Goal: Information Seeking & Learning: Learn about a topic

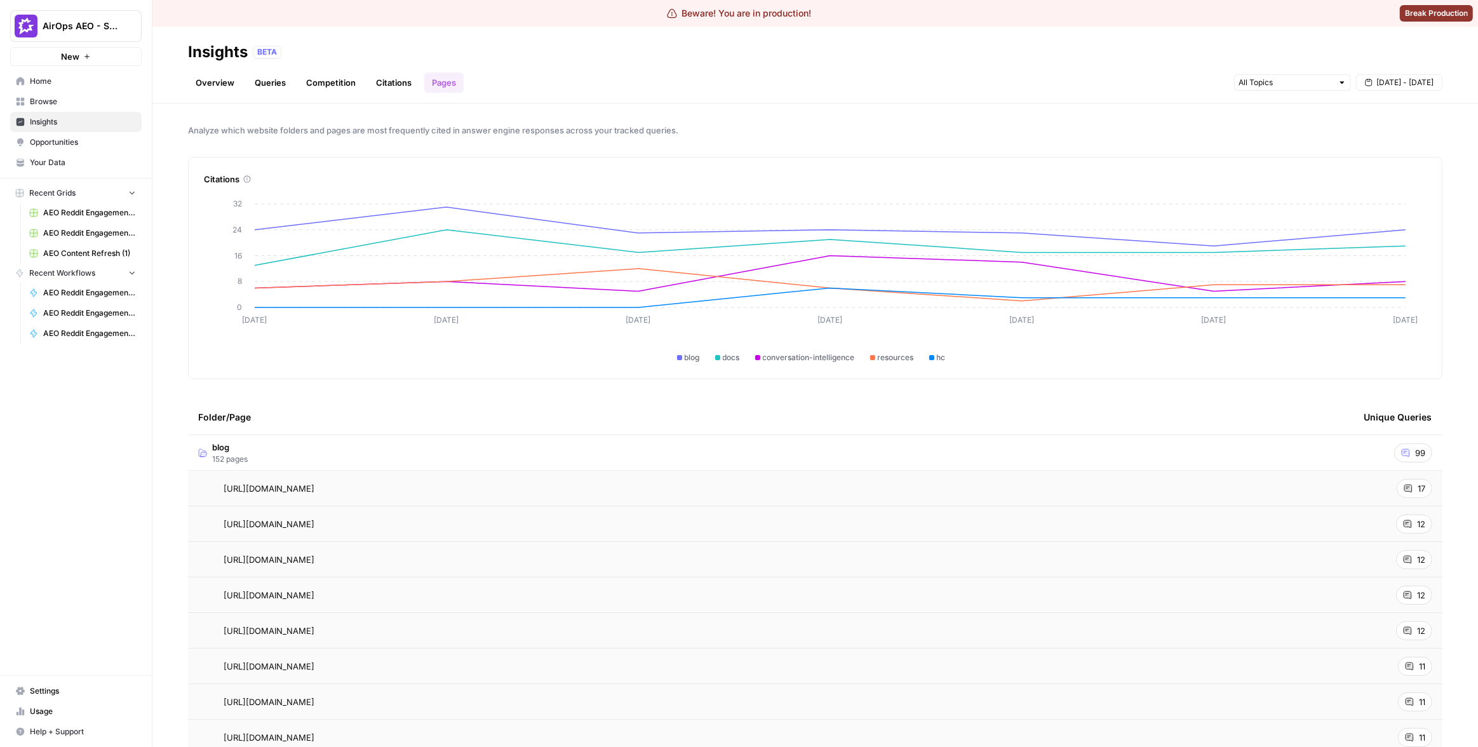
click at [79, 36] on button "AirOps AEO - Single Brand (Gong)" at bounding box center [75, 26] width 131 height 32
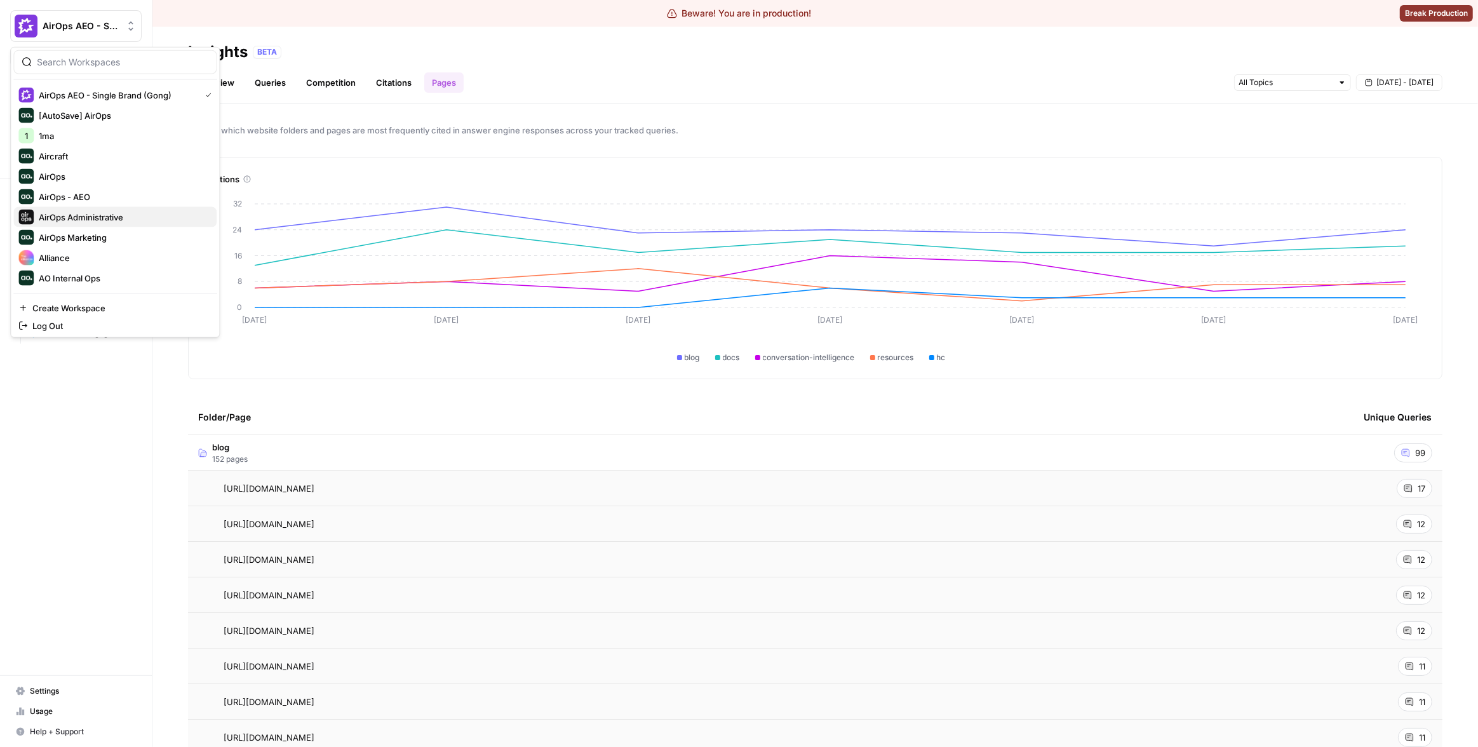
scroll to position [222, 0]
click at [102, 232] on span "Preply" at bounding box center [123, 238] width 168 height 13
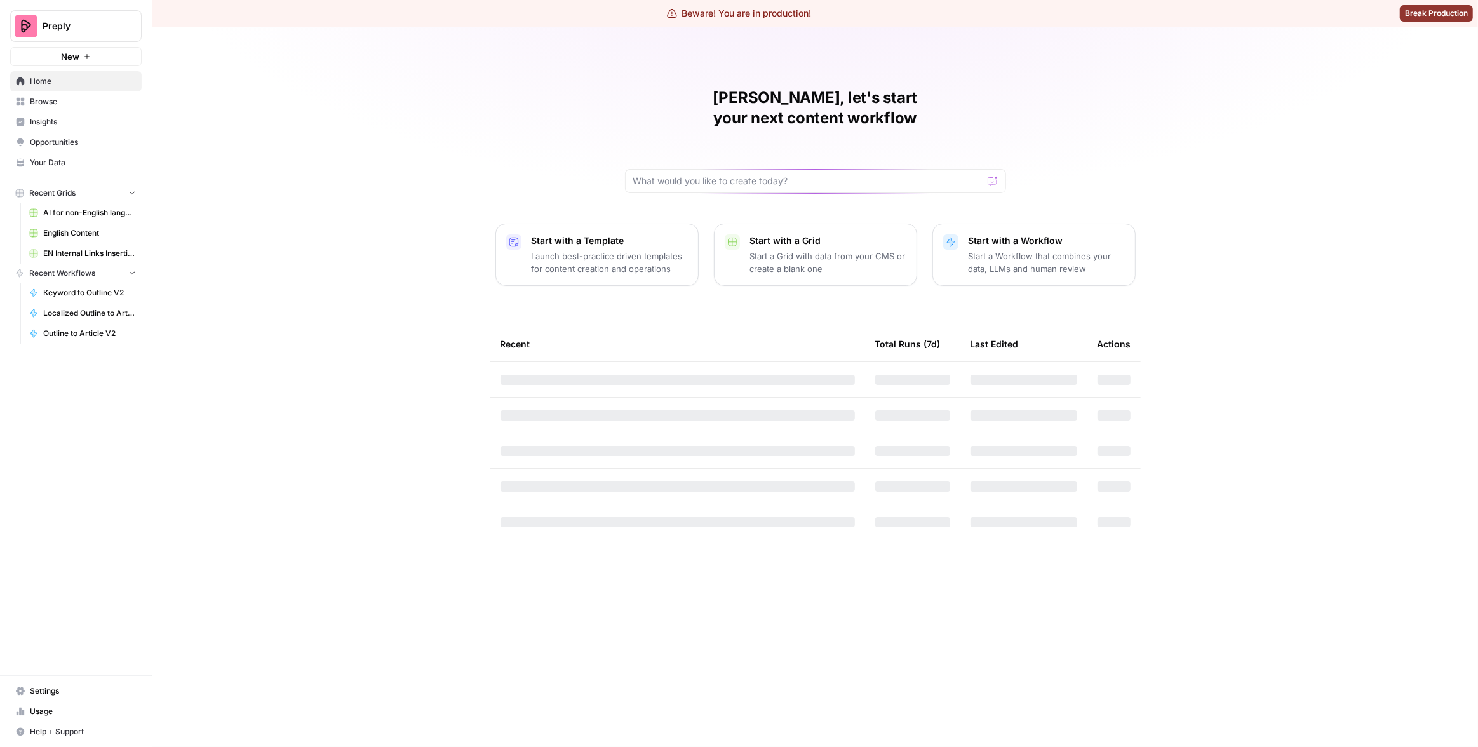
click at [77, 124] on span "Insights" at bounding box center [83, 121] width 106 height 11
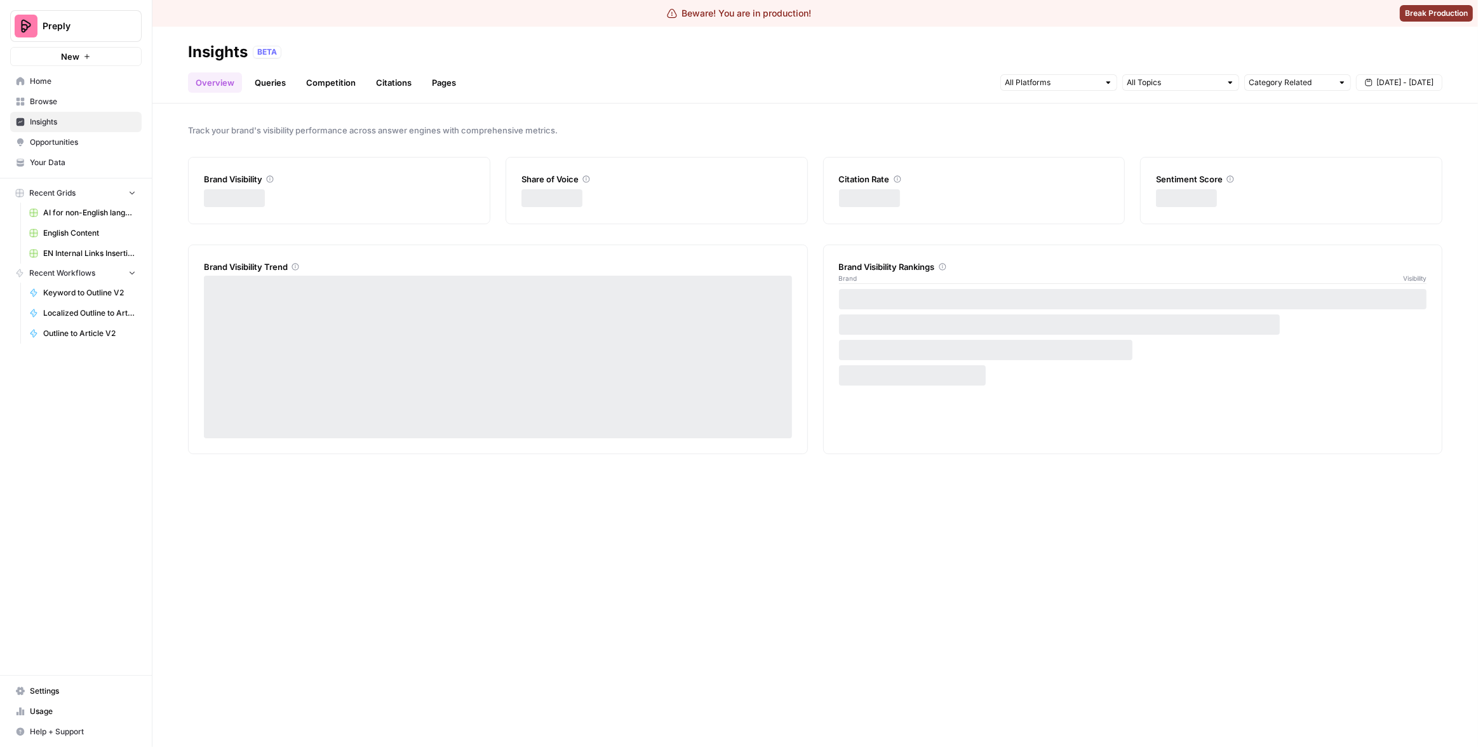
click at [424, 83] on link "Pages" at bounding box center [443, 82] width 39 height 20
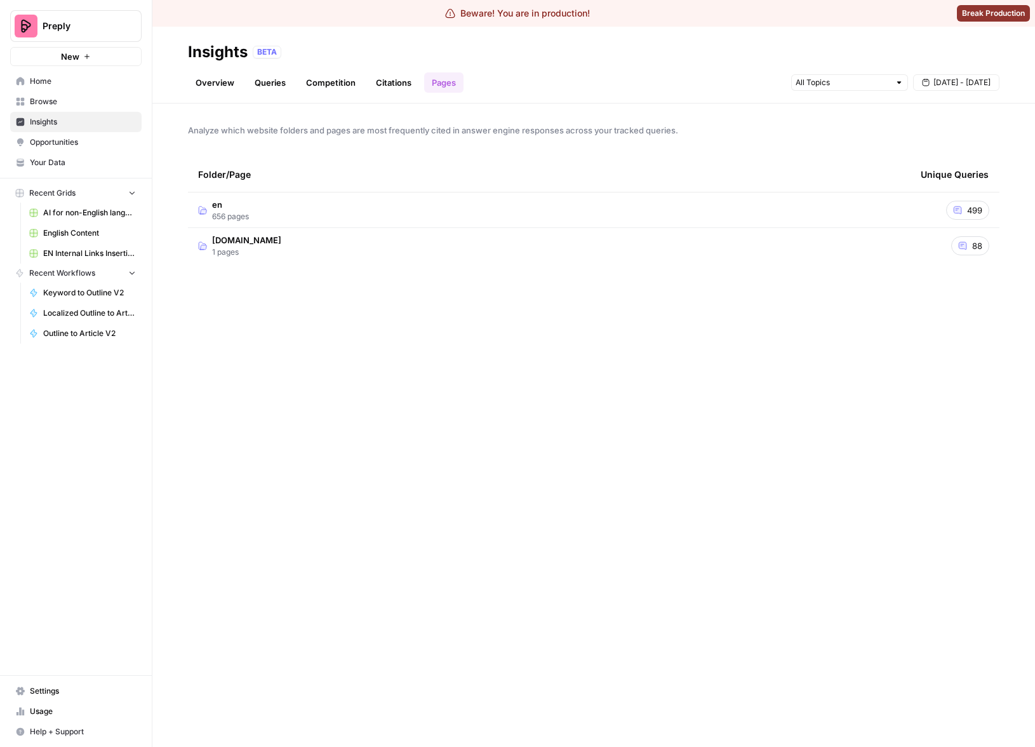
click at [488, 350] on div "Folder/Page Unique Queries en 656 pages 499 preply.com 1 pages 88" at bounding box center [594, 442] width 812 height 570
click at [239, 208] on span "en" at bounding box center [230, 204] width 37 height 13
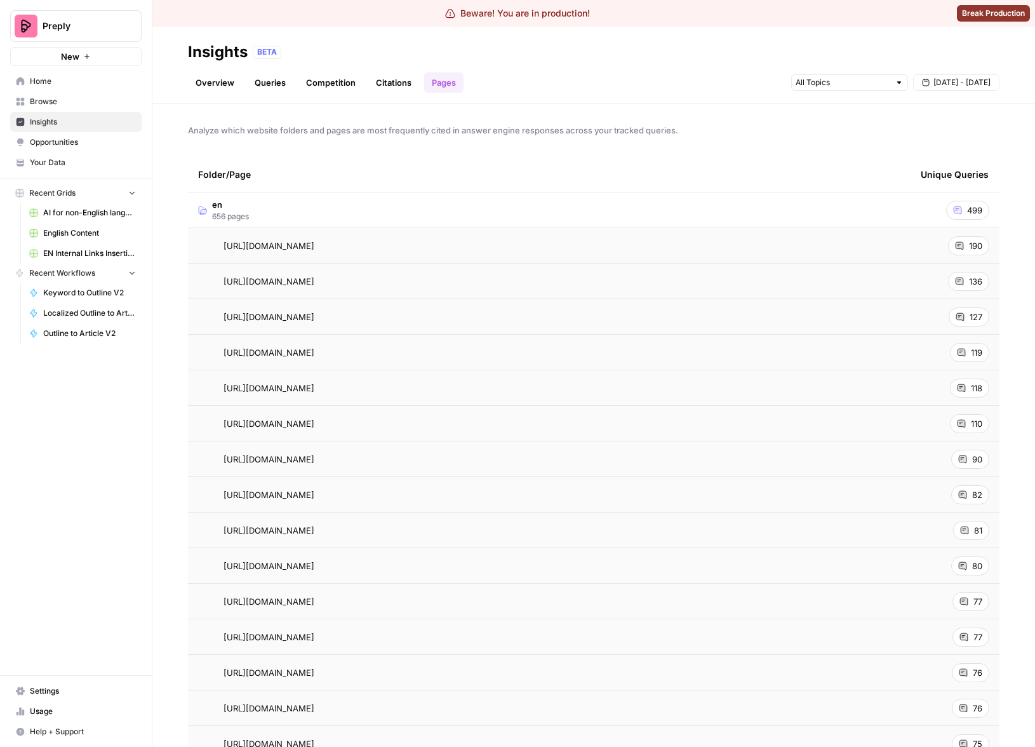
click at [43, 29] on span "Preply" at bounding box center [81, 26] width 77 height 13
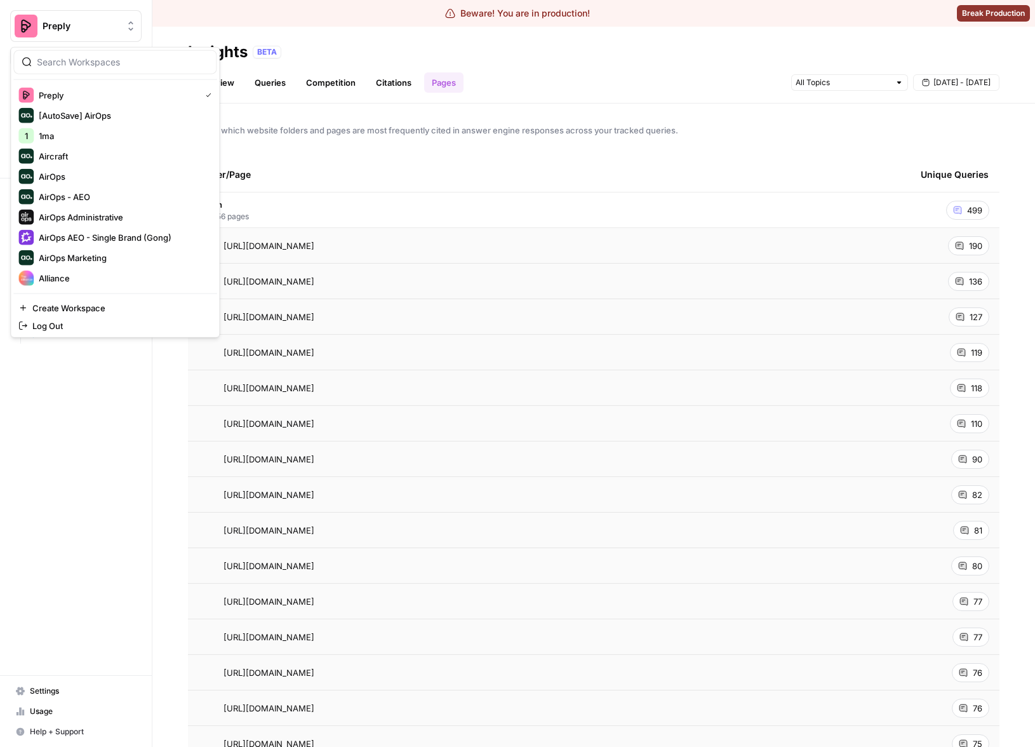
scroll to position [222, 0]
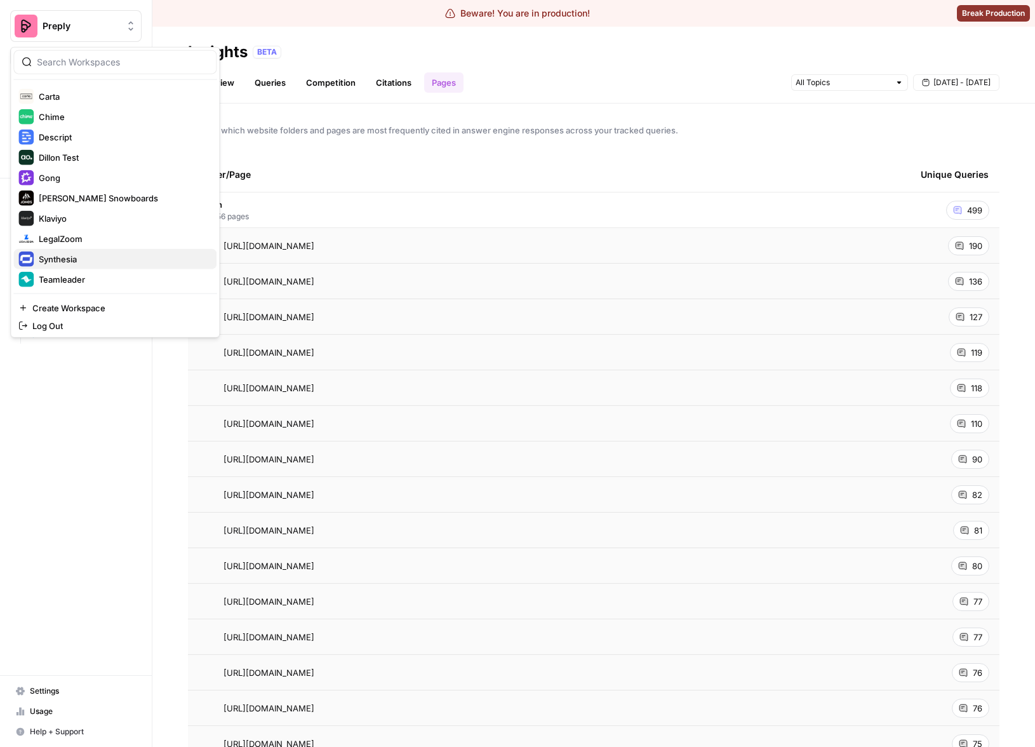
click at [100, 255] on span "Synthesia" at bounding box center [123, 259] width 168 height 13
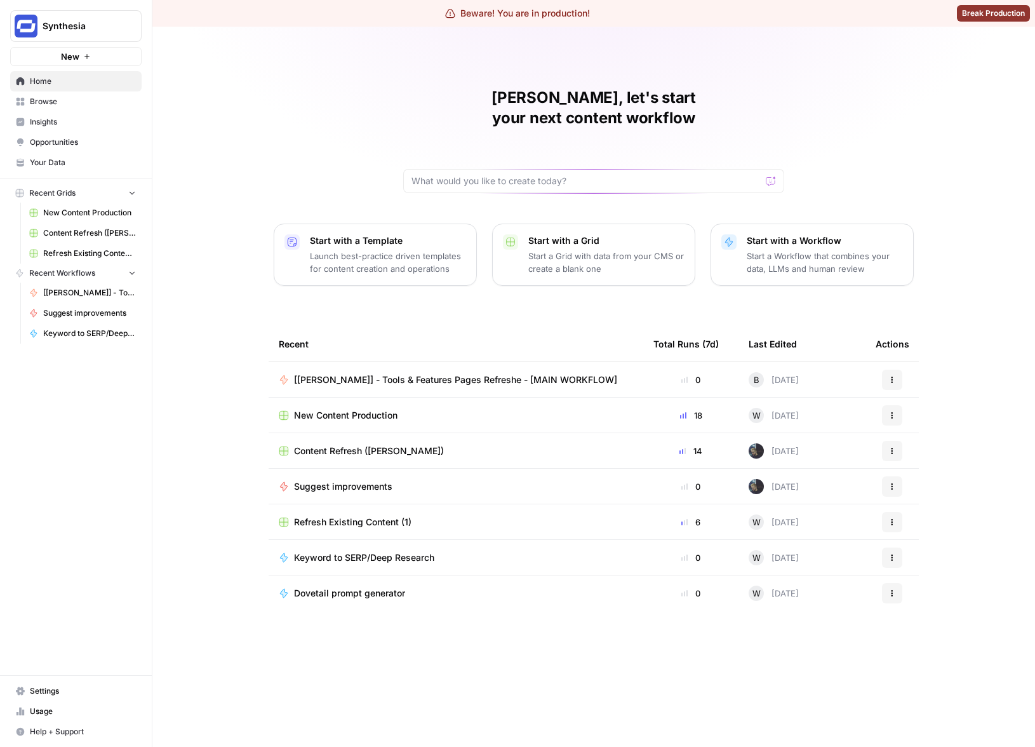
click at [68, 126] on span "Insights" at bounding box center [83, 121] width 106 height 11
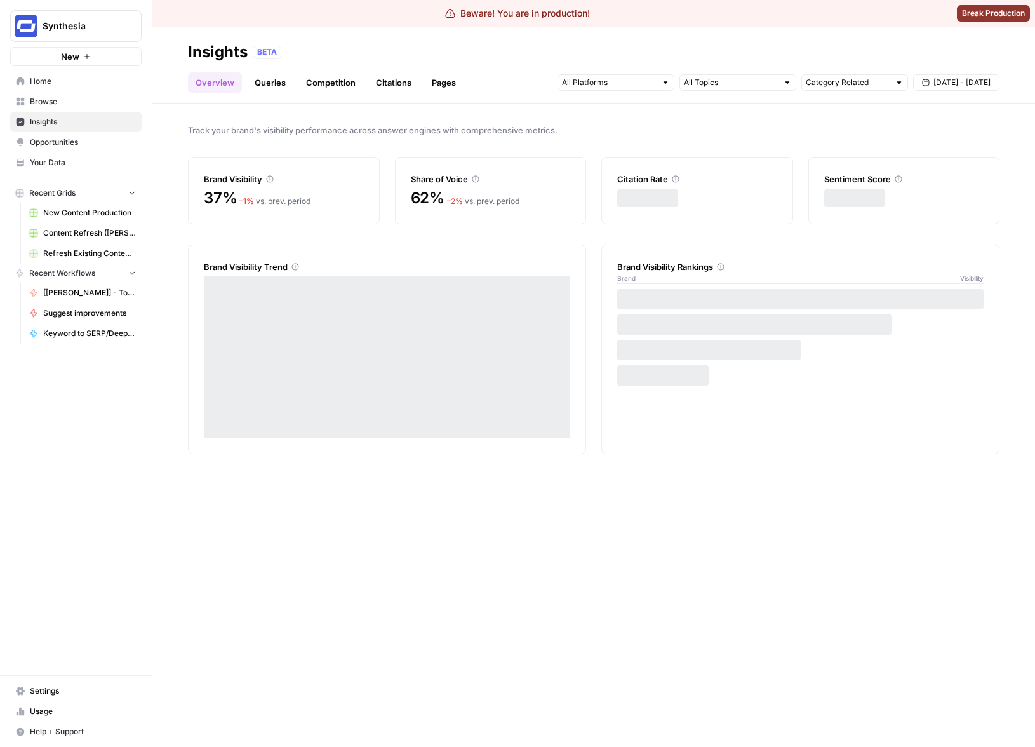
click at [440, 85] on link "Pages" at bounding box center [443, 82] width 39 height 20
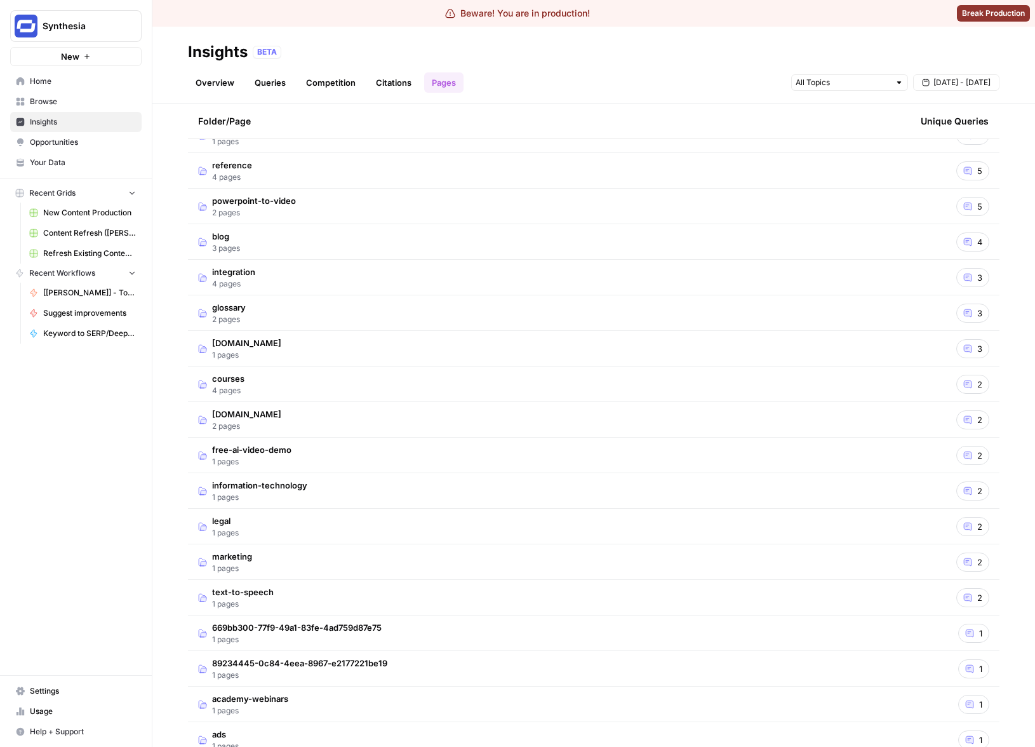
scroll to position [923, 0]
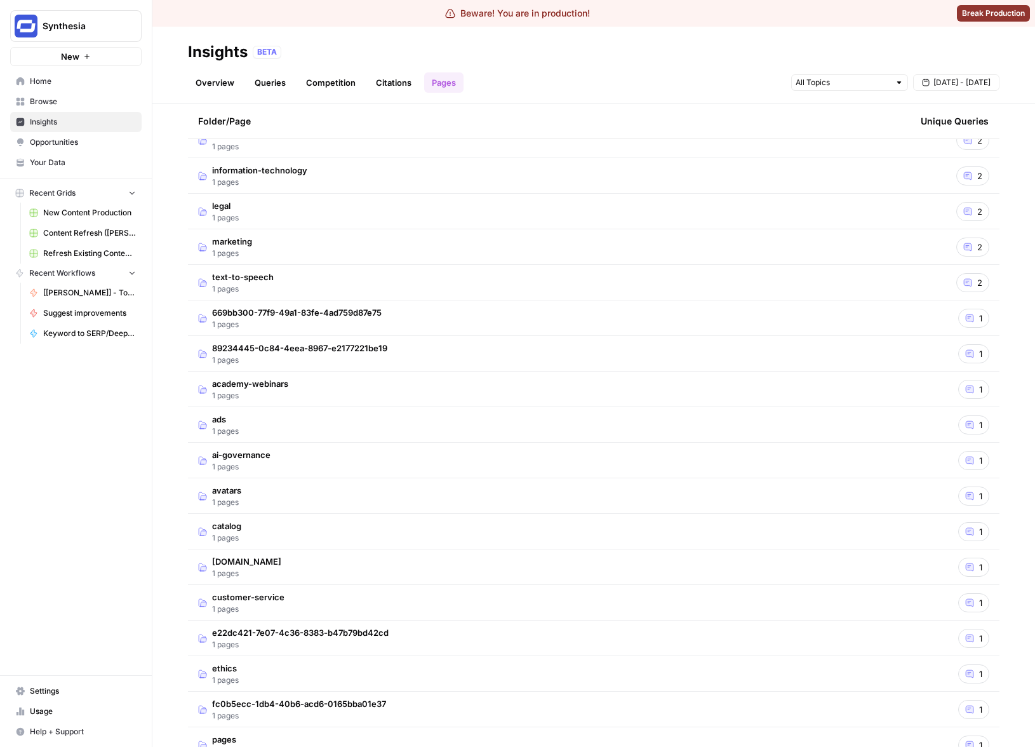
click at [556, 500] on td "avatars 1 pages" at bounding box center [549, 495] width 723 height 35
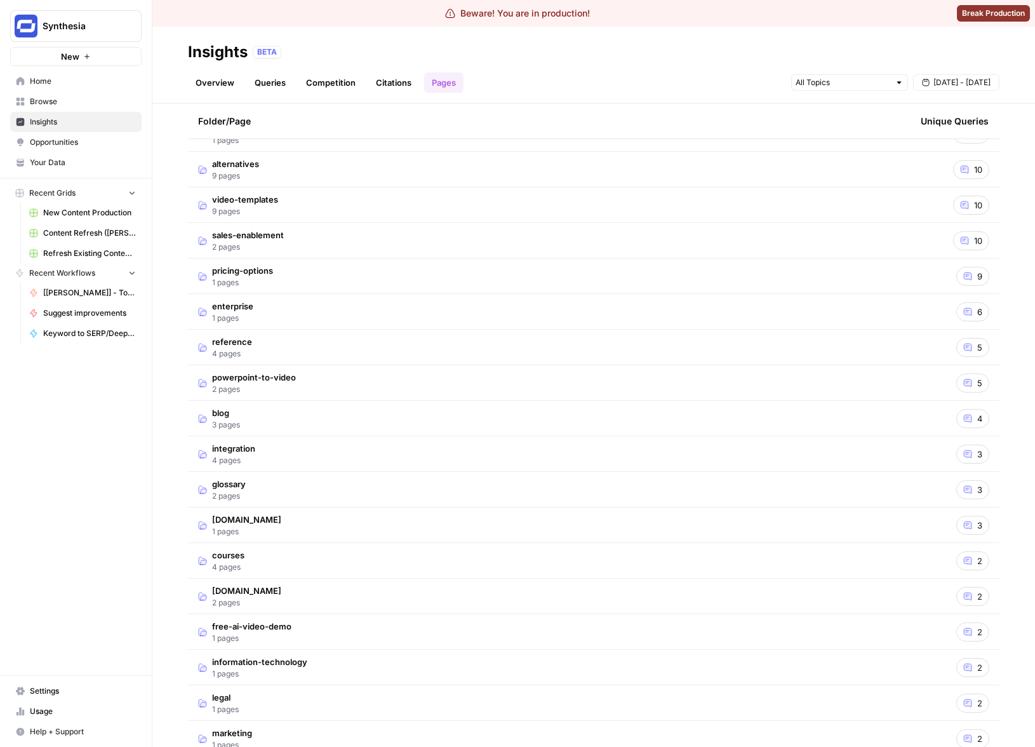
scroll to position [0, 0]
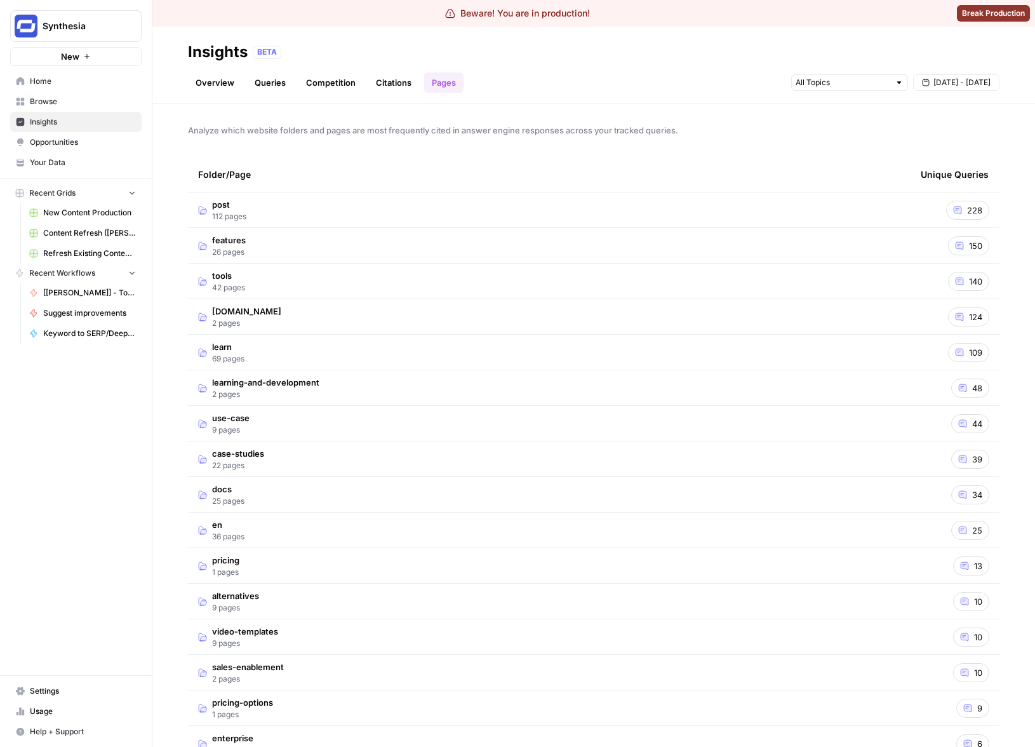
click at [667, 223] on td "post 112 pages" at bounding box center [549, 209] width 723 height 35
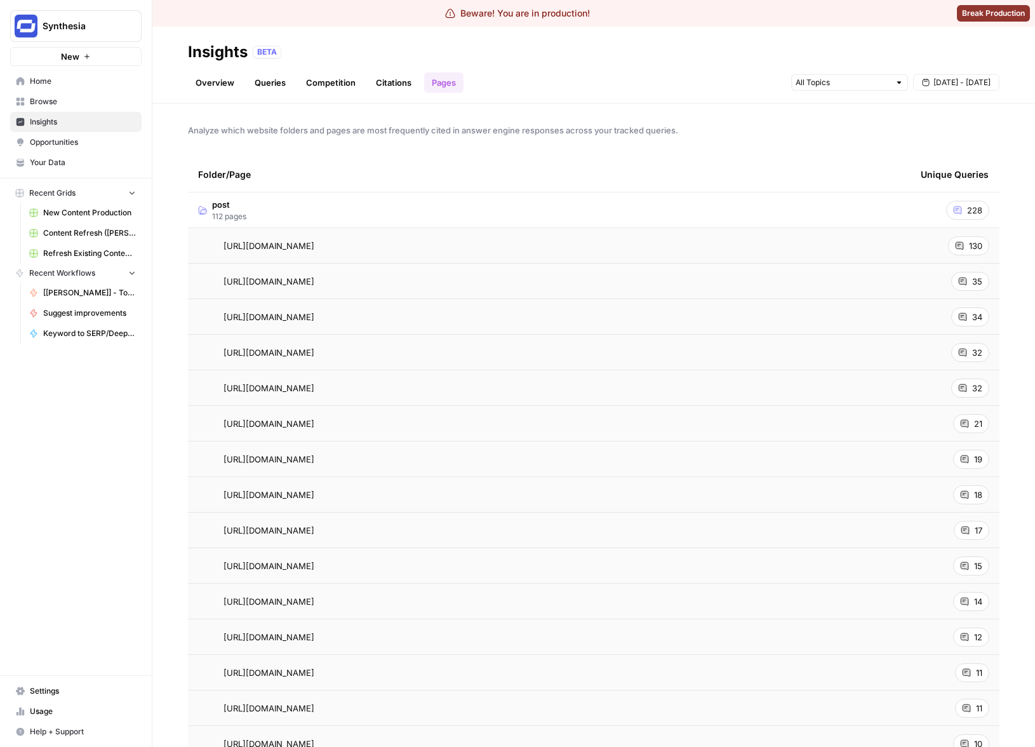
click at [733, 191] on div "Folder/Page" at bounding box center [549, 174] width 702 height 35
click at [732, 202] on td "post 112 pages" at bounding box center [549, 209] width 723 height 35
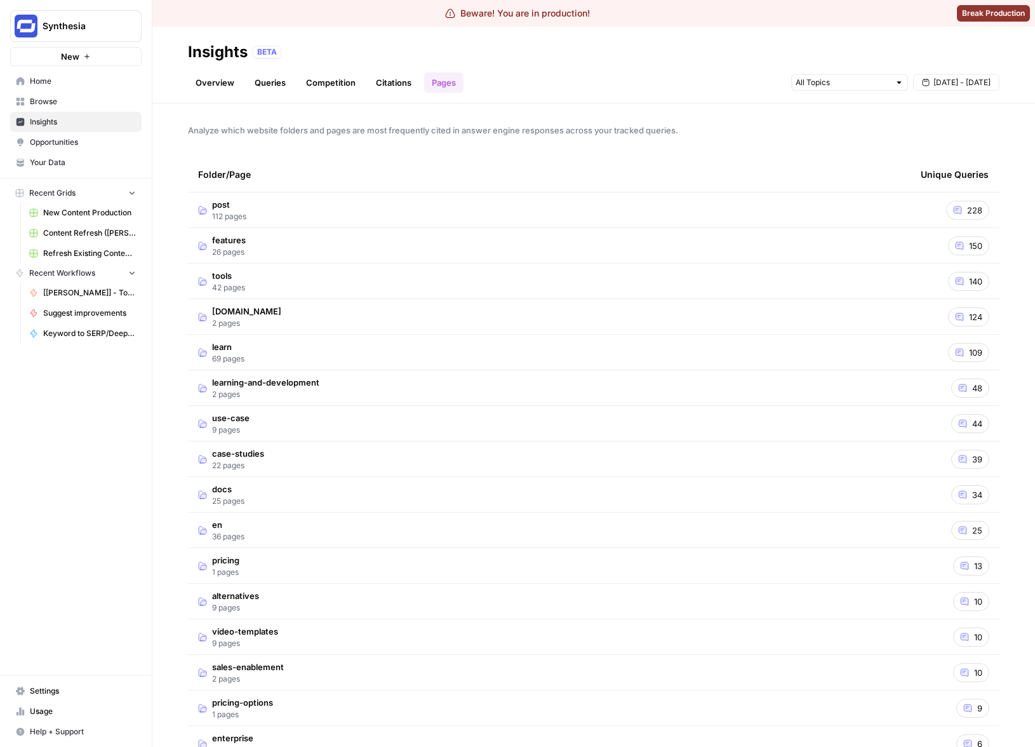
click at [777, 138] on div "Analyze which website folders and pages are most frequently cited in answer eng…" at bounding box center [593, 425] width 883 height 643
